Goal: Task Accomplishment & Management: Manage account settings

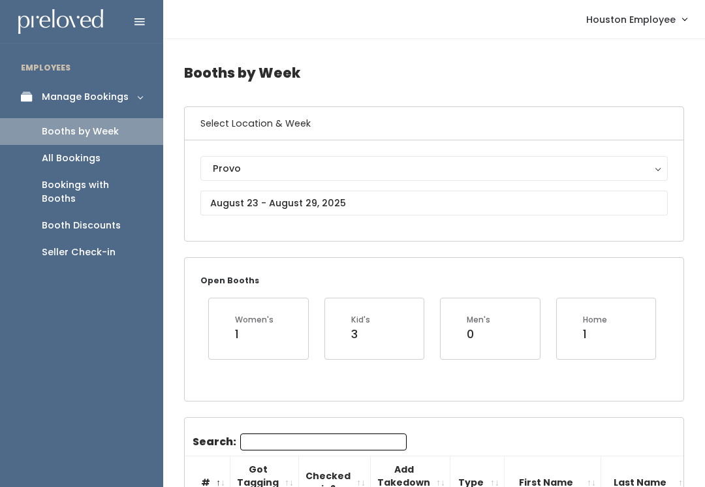
click at [656, 168] on button "Provo" at bounding box center [433, 168] width 467 height 25
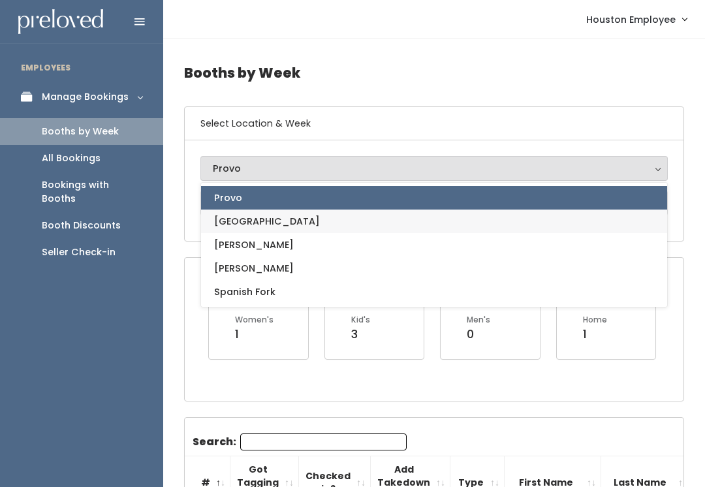
click at [309, 224] on link "[GEOGRAPHIC_DATA]" at bounding box center [434, 220] width 466 height 23
select select "5"
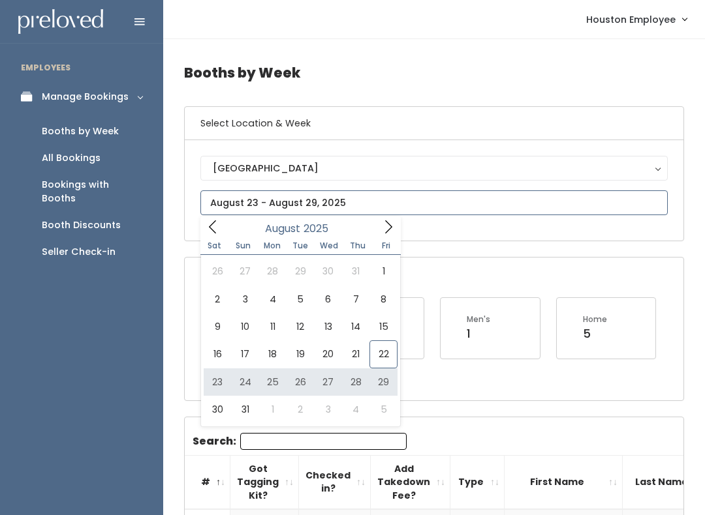
type input "August 23 to August 29"
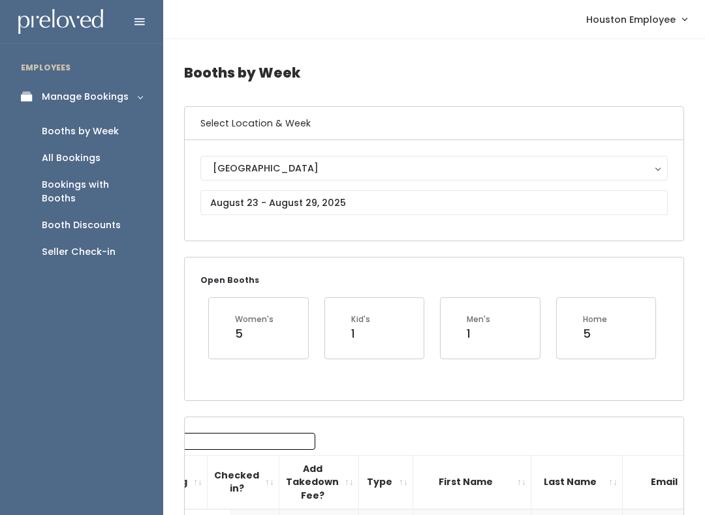
click at [271, 325] on div "Women's" at bounding box center [254, 320] width 38 height 12
click at [638, 215] on input "text" at bounding box center [433, 202] width 467 height 25
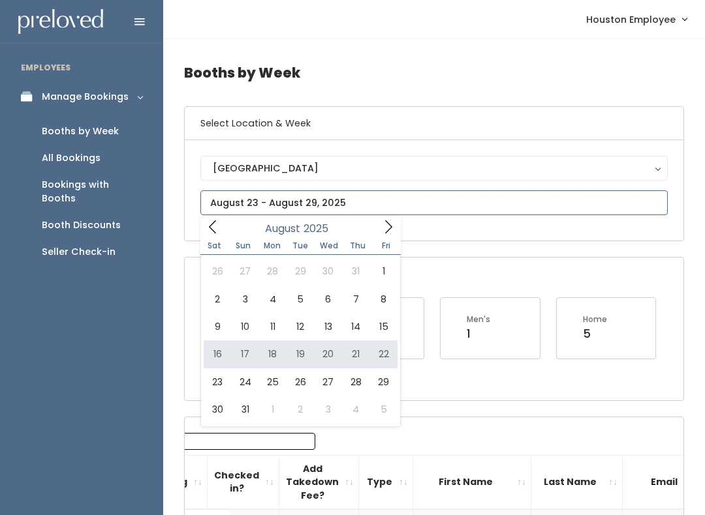
type input "[DATE] to [DATE]"
